Goal: Navigation & Orientation: Find specific page/section

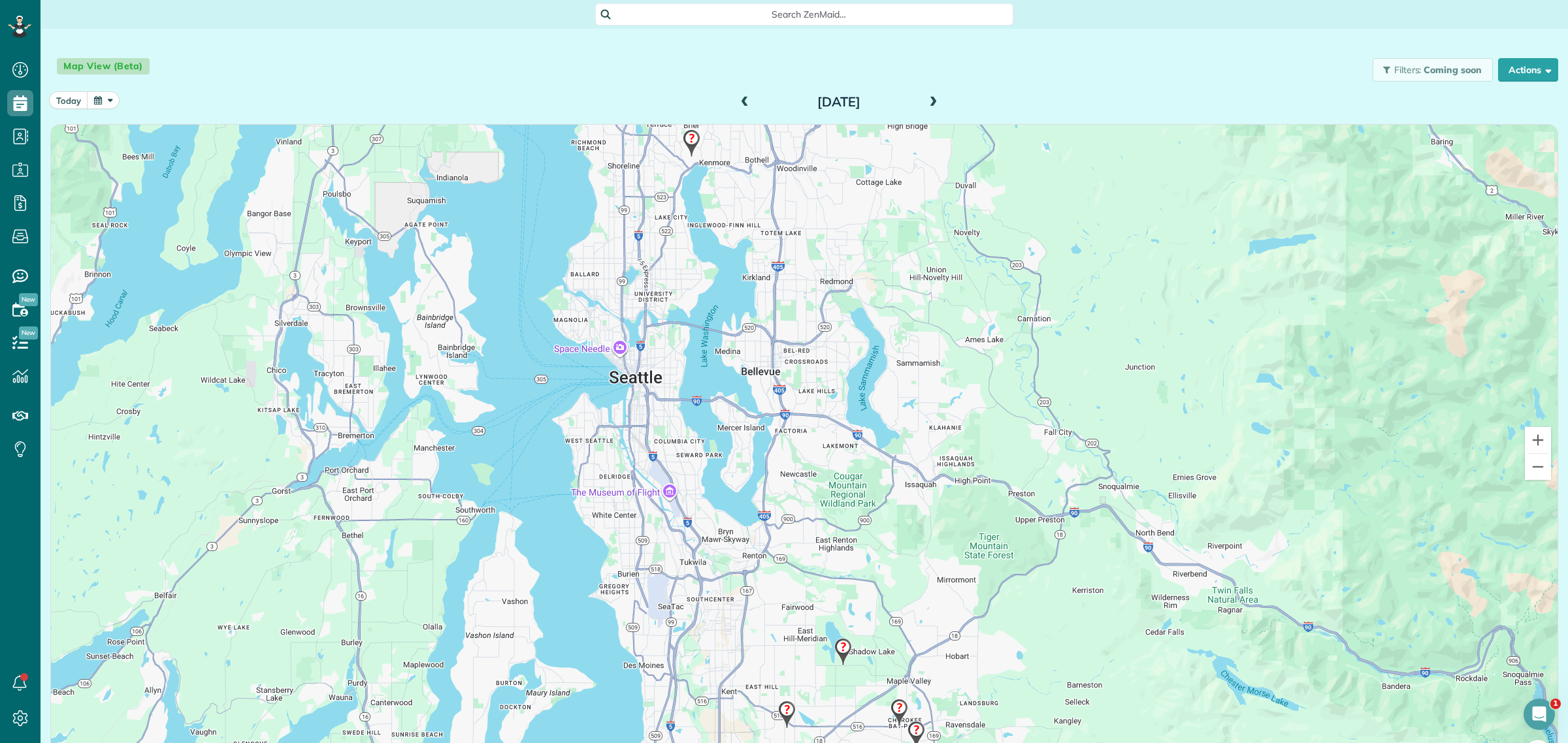
scroll to position [39, 0]
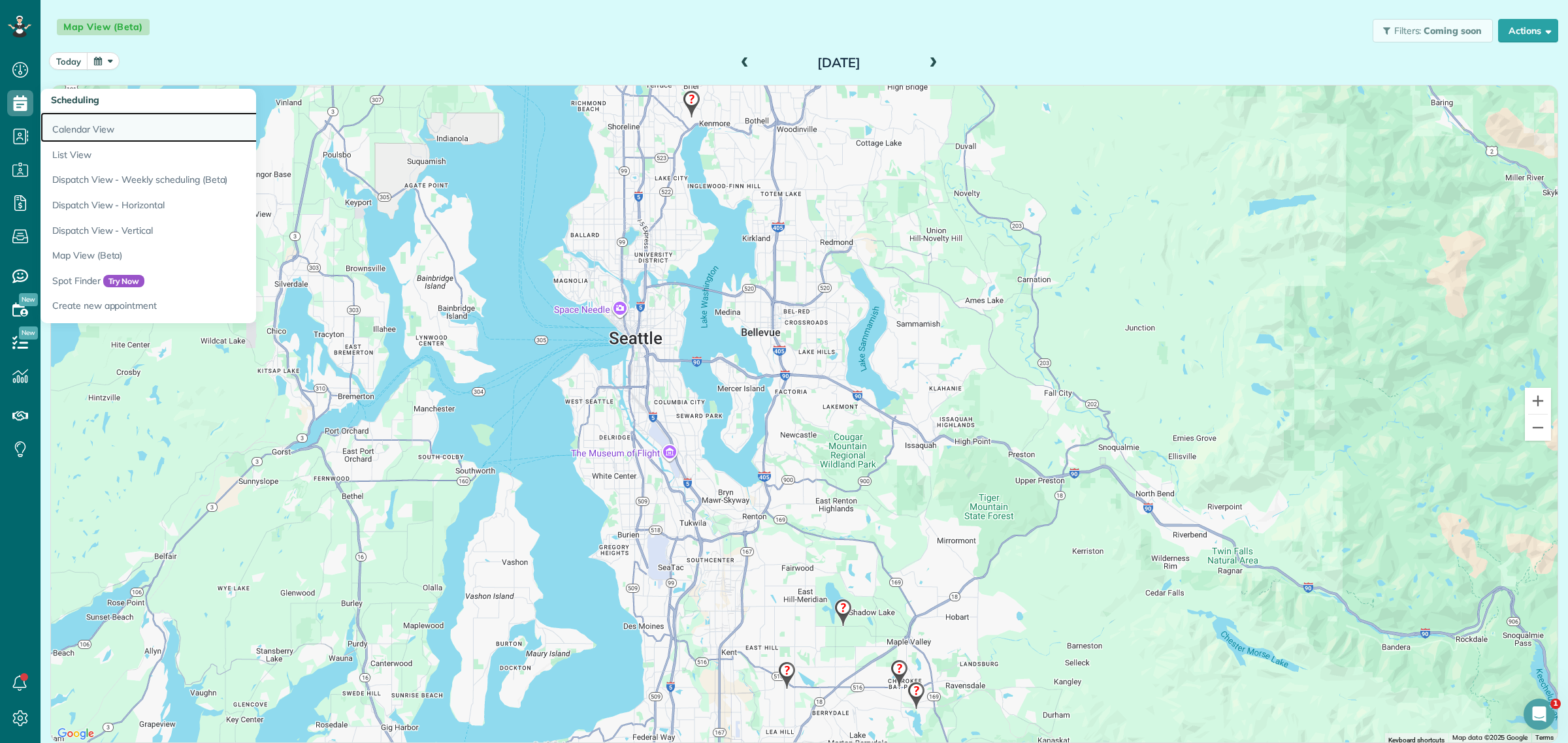
click at [105, 125] on link "Calendar View" at bounding box center [204, 127] width 327 height 30
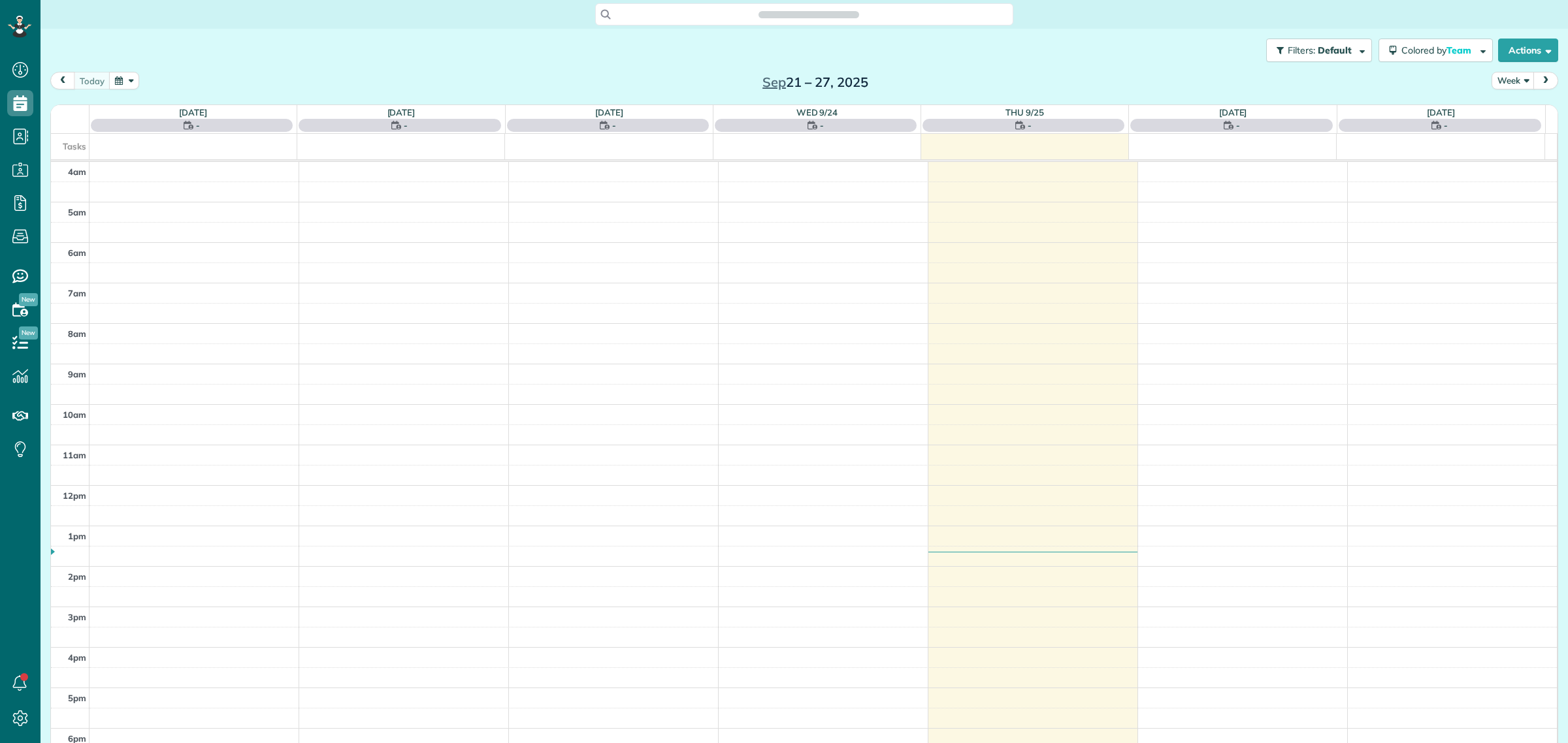
scroll to position [54, 0]
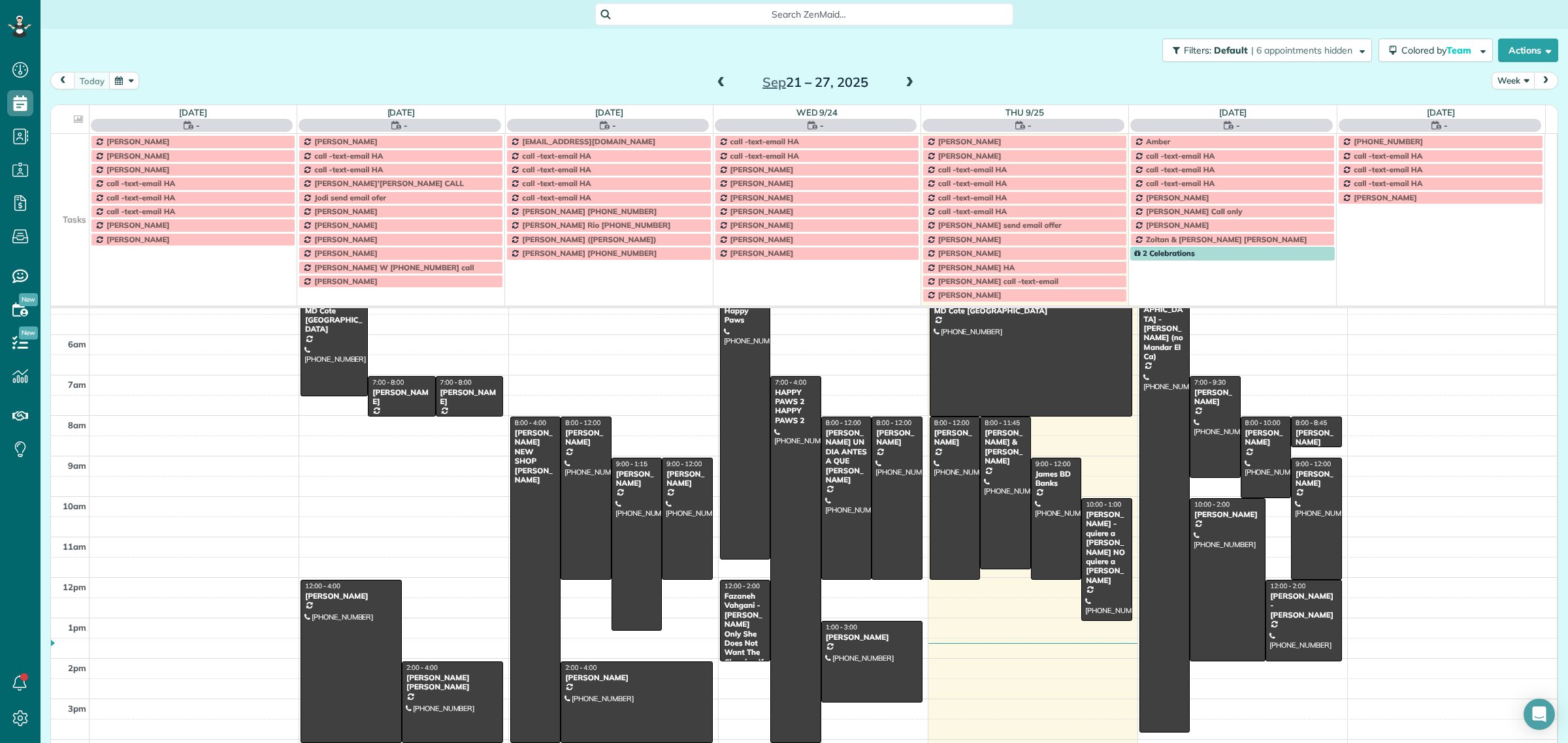
click at [1501, 82] on button "Week" at bounding box center [1513, 80] width 43 height 18
click at [1514, 116] on link "Day" at bounding box center [1544, 111] width 103 height 26
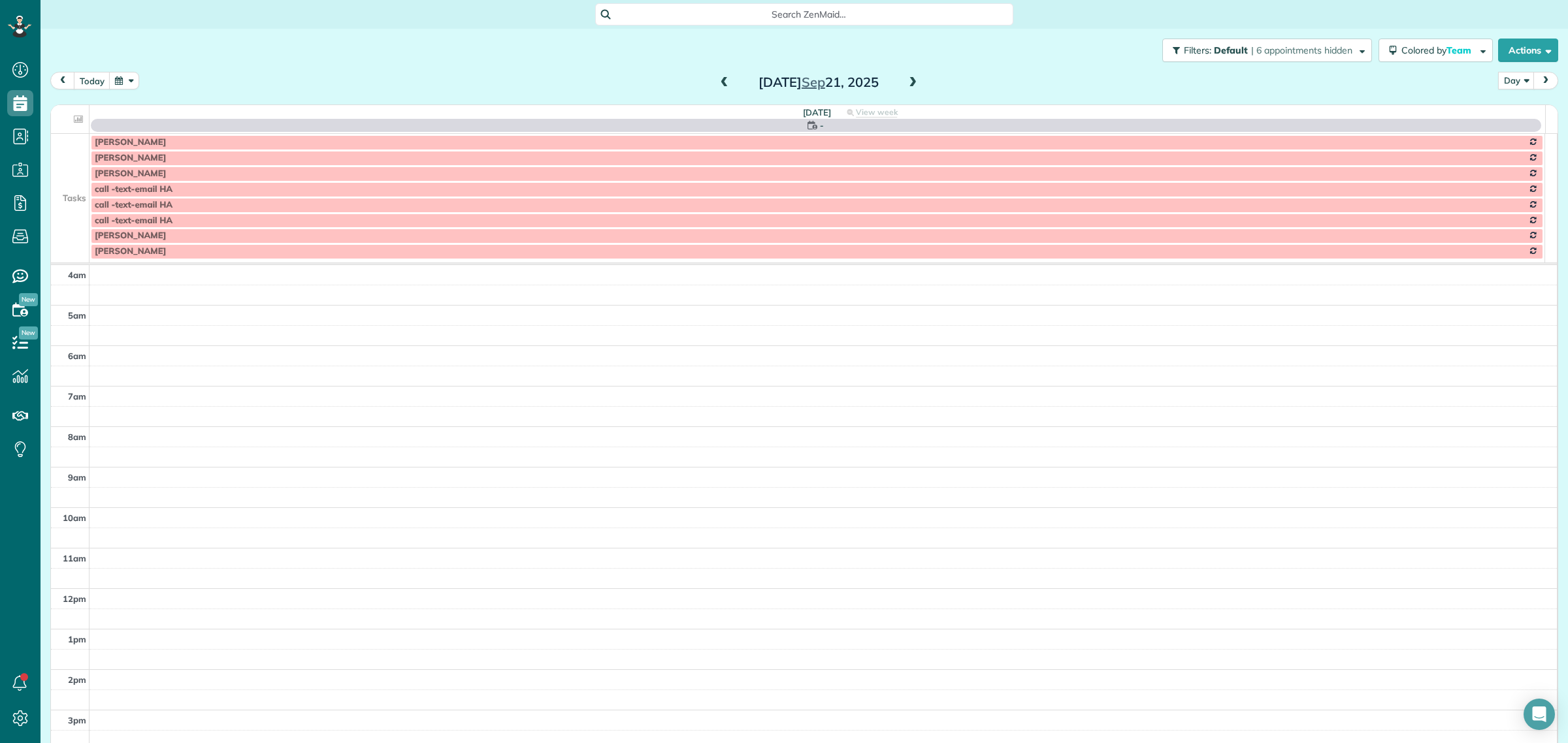
scroll to position [122, 0]
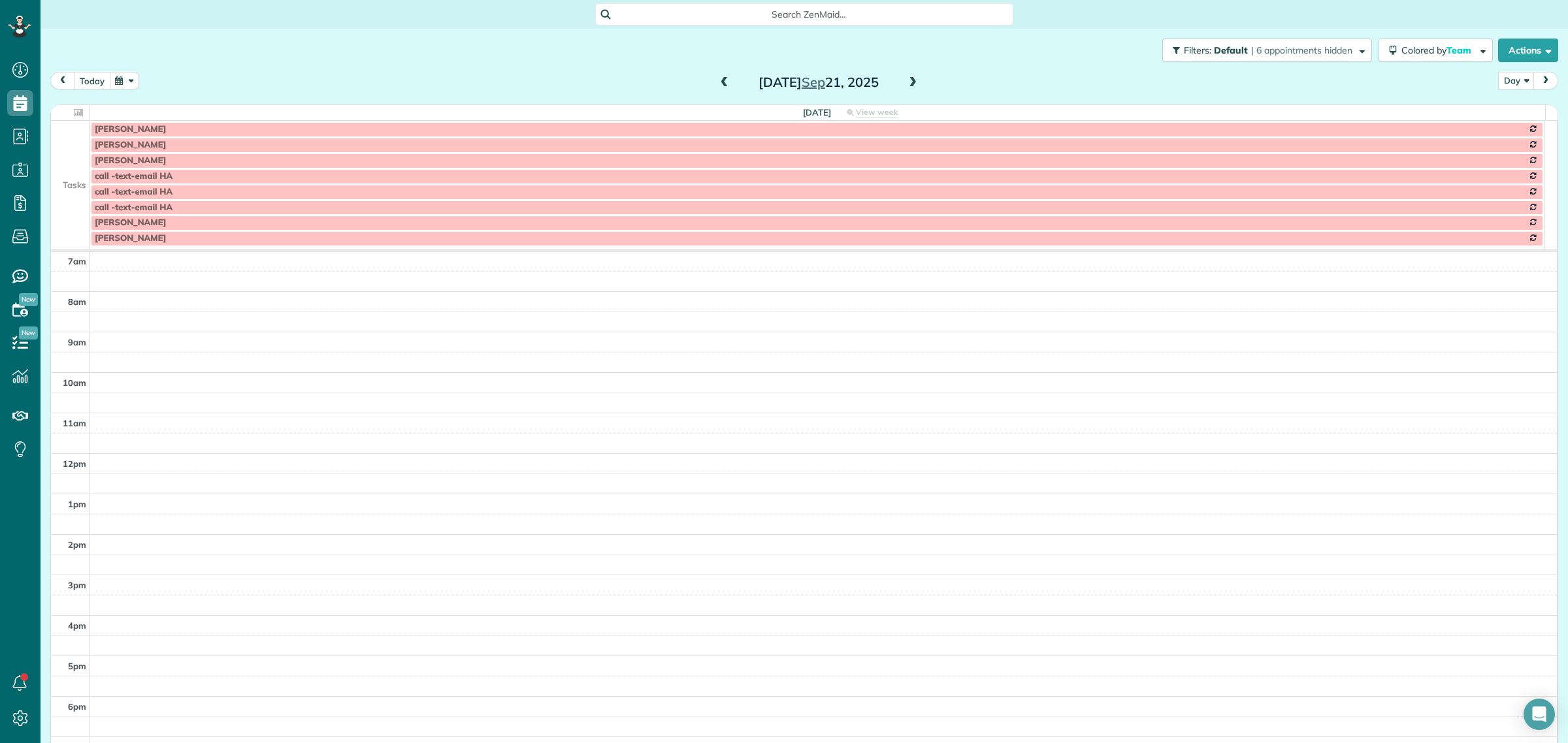
click at [86, 85] on button "today" at bounding box center [92, 80] width 37 height 18
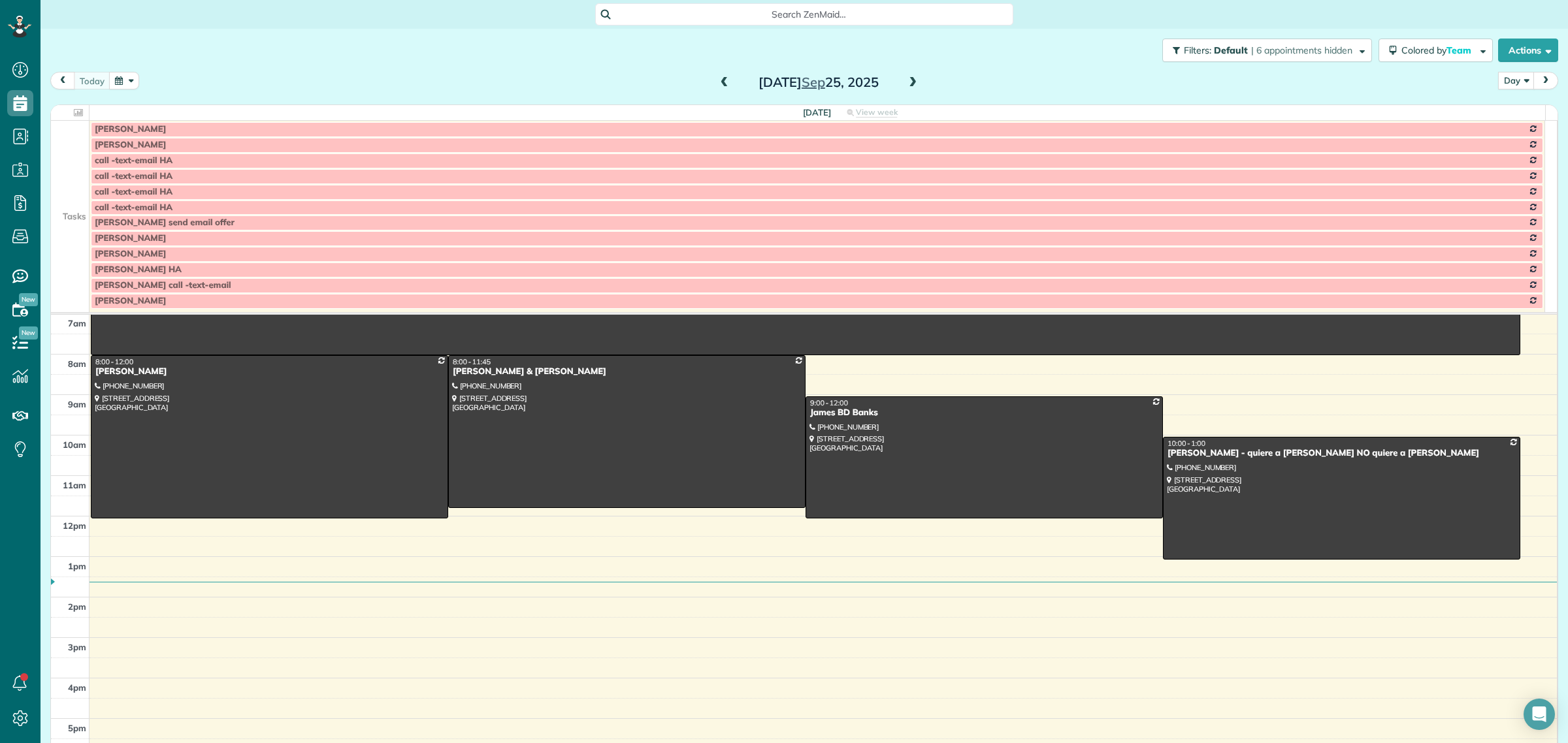
click at [909, 83] on span at bounding box center [912, 83] width 15 height 11
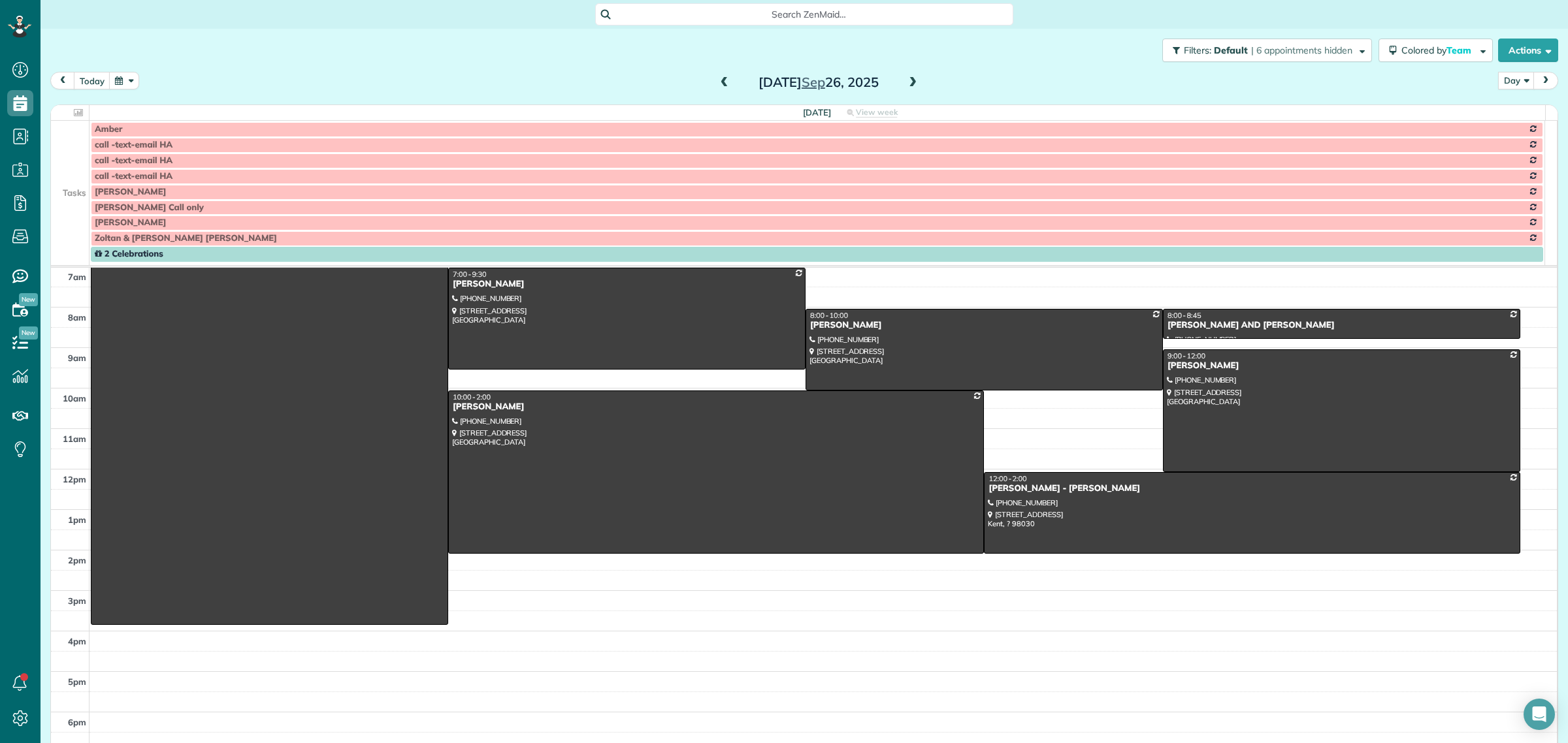
click at [73, 153] on td at bounding box center [70, 145] width 38 height 15
